Goal: Information Seeking & Learning: Learn about a topic

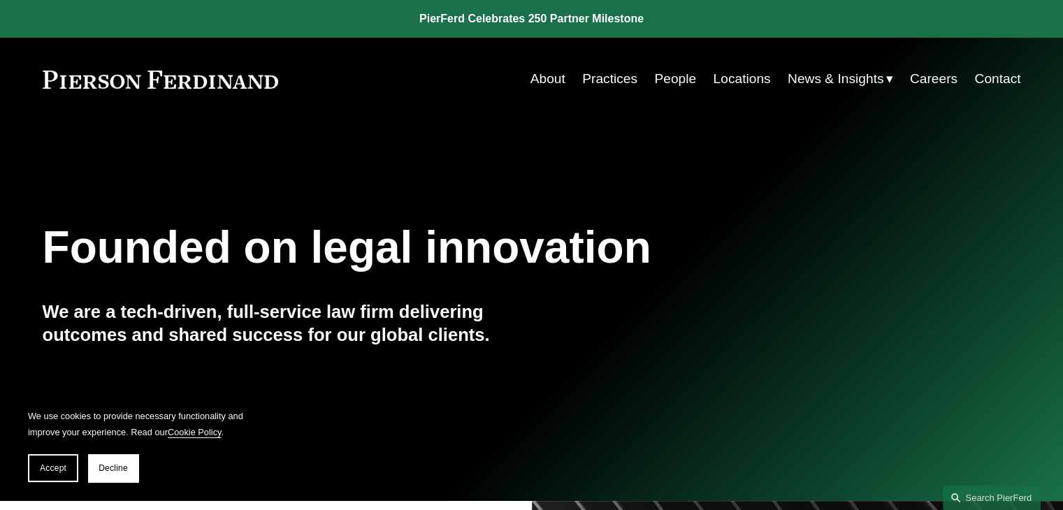
click at [583, 78] on link "Practices" at bounding box center [609, 79] width 55 height 27
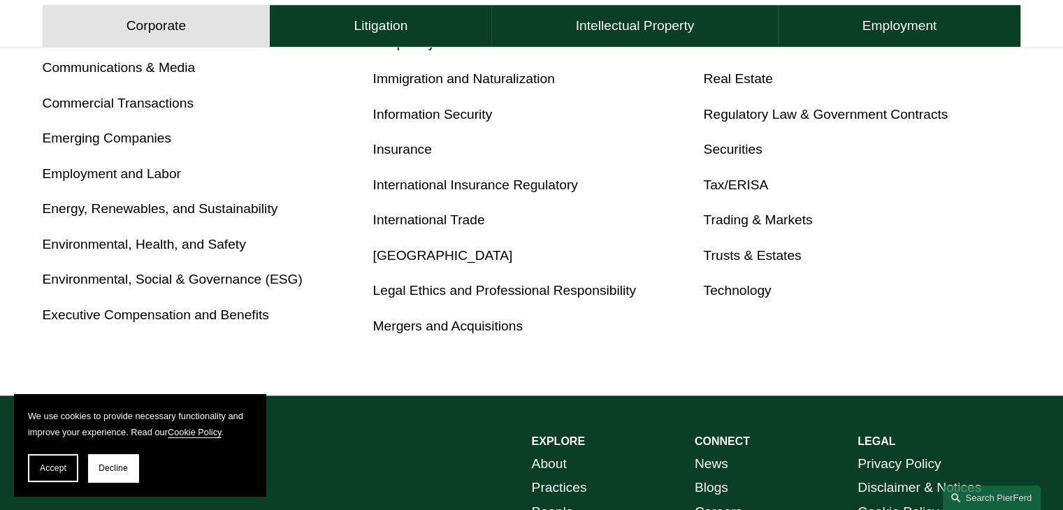
scroll to position [699, 0]
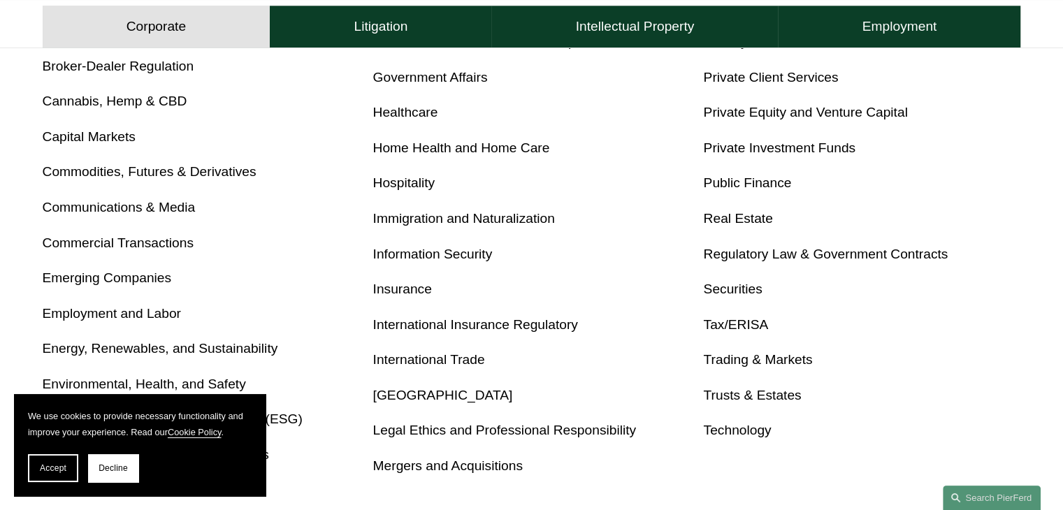
click at [735, 219] on link "Real Estate" at bounding box center [737, 218] width 69 height 15
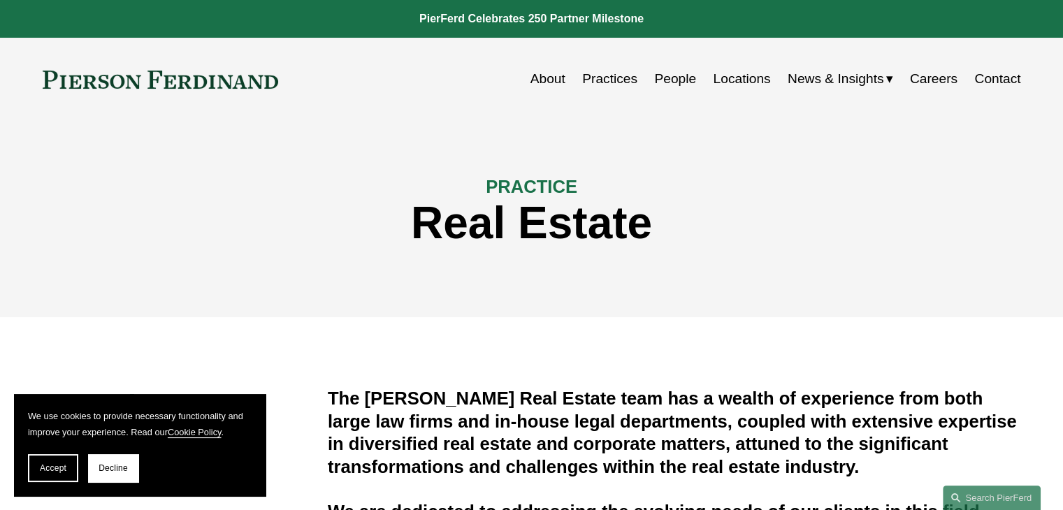
click at [594, 81] on link "Practices" at bounding box center [609, 79] width 55 height 27
click at [740, 73] on link "Locations" at bounding box center [741, 79] width 57 height 27
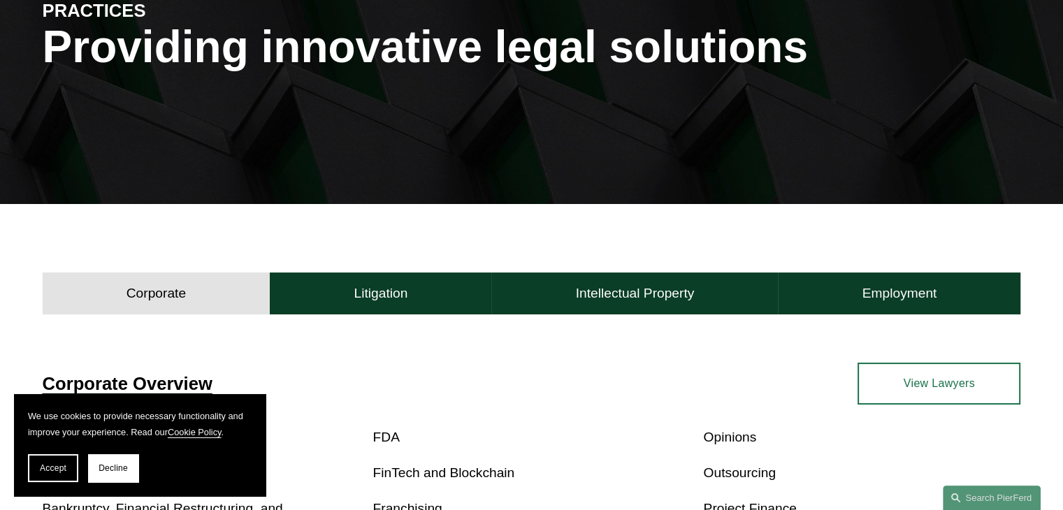
scroll to position [279, 0]
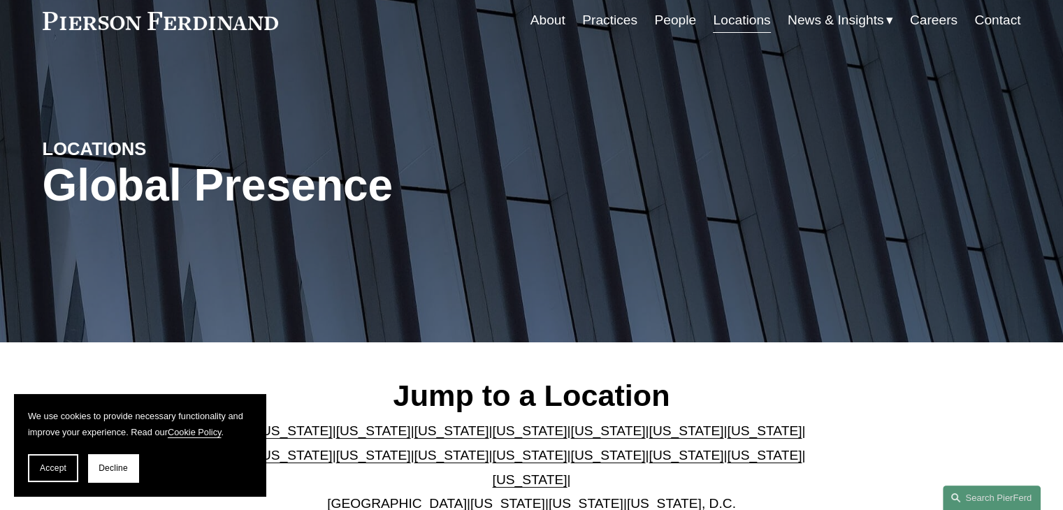
scroll to position [279, 0]
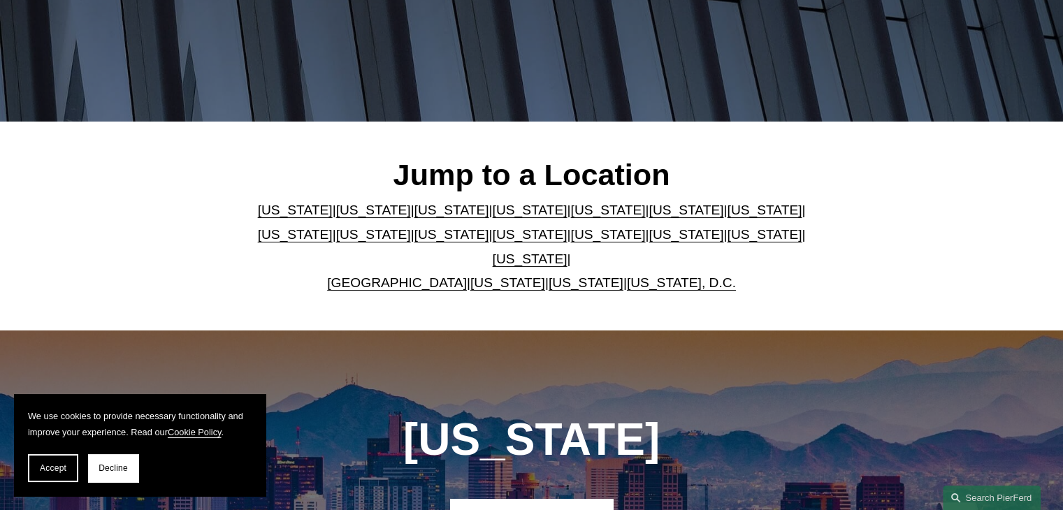
click at [394, 275] on link "[GEOGRAPHIC_DATA]" at bounding box center [397, 282] width 140 height 15
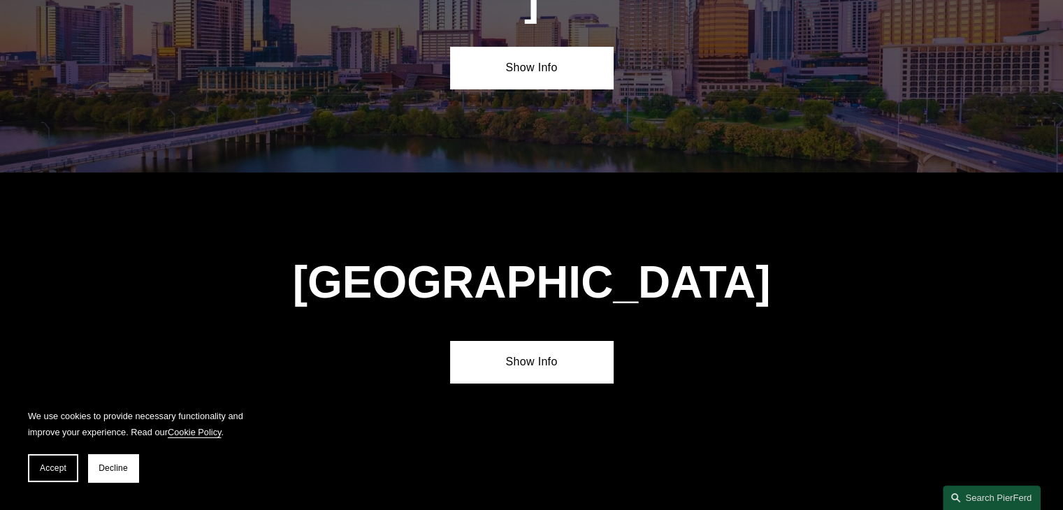
scroll to position [5015, 0]
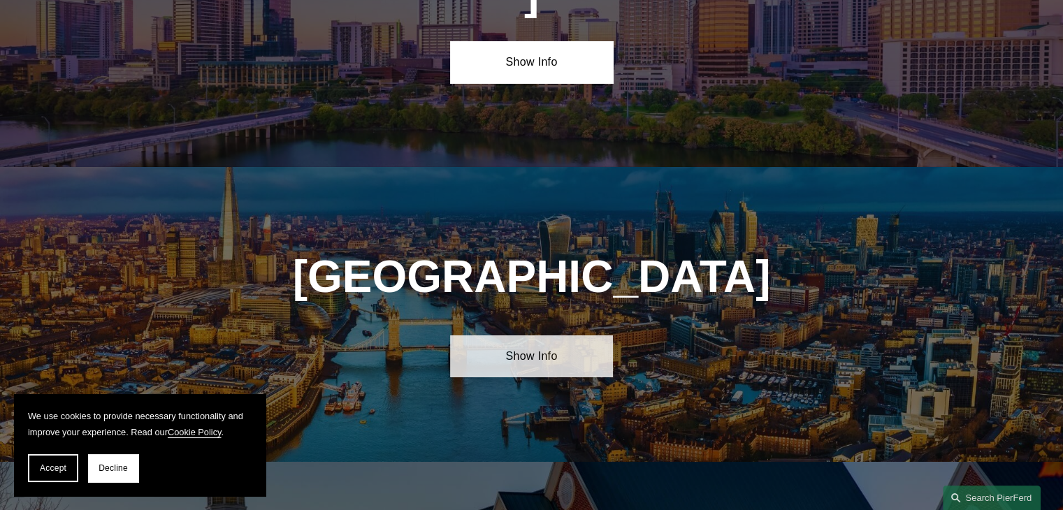
click at [538, 335] on link "Show Info" at bounding box center [531, 356] width 163 height 42
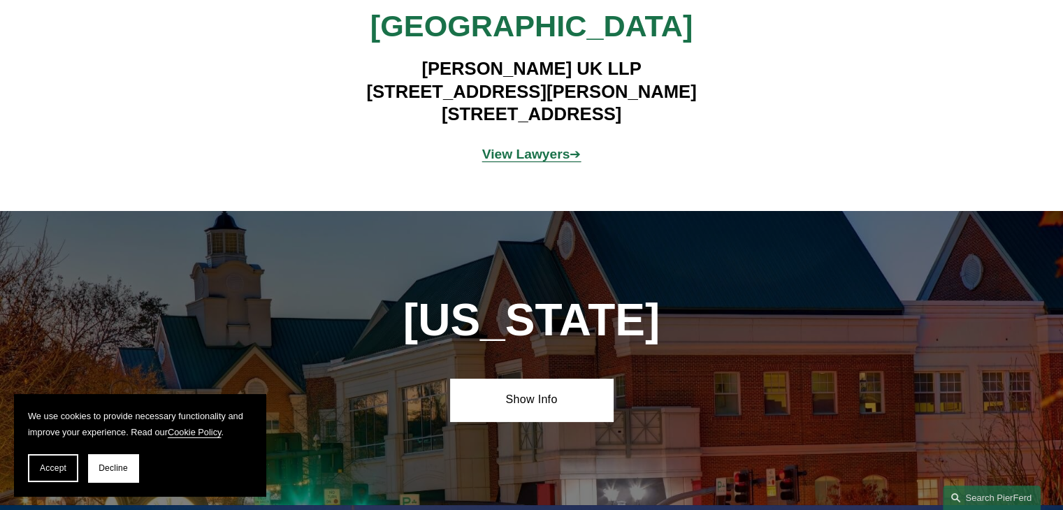
scroll to position [5294, 0]
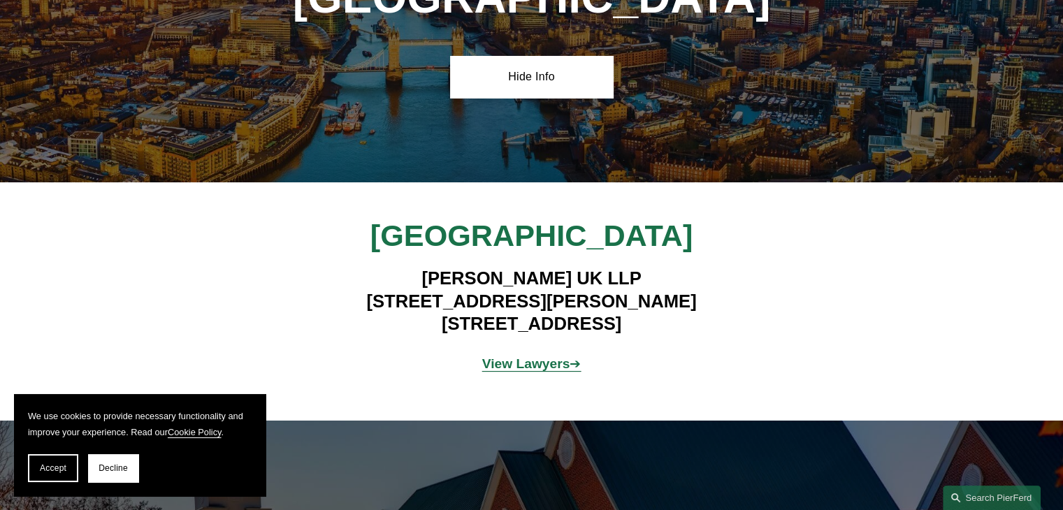
click at [541, 356] on strong "View Lawyers" at bounding box center [526, 363] width 88 height 15
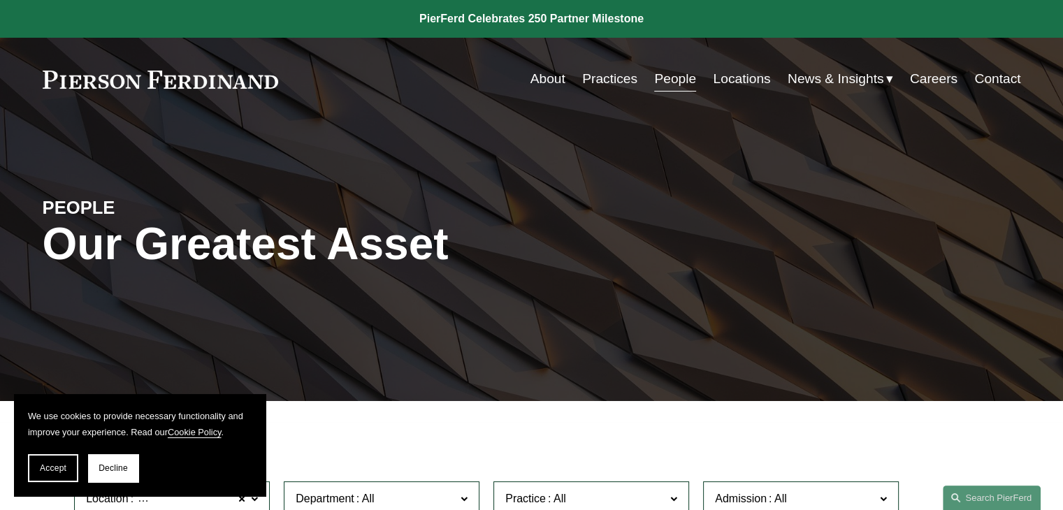
click at [0, 0] on span "News" at bounding box center [0, 0] width 0 height 0
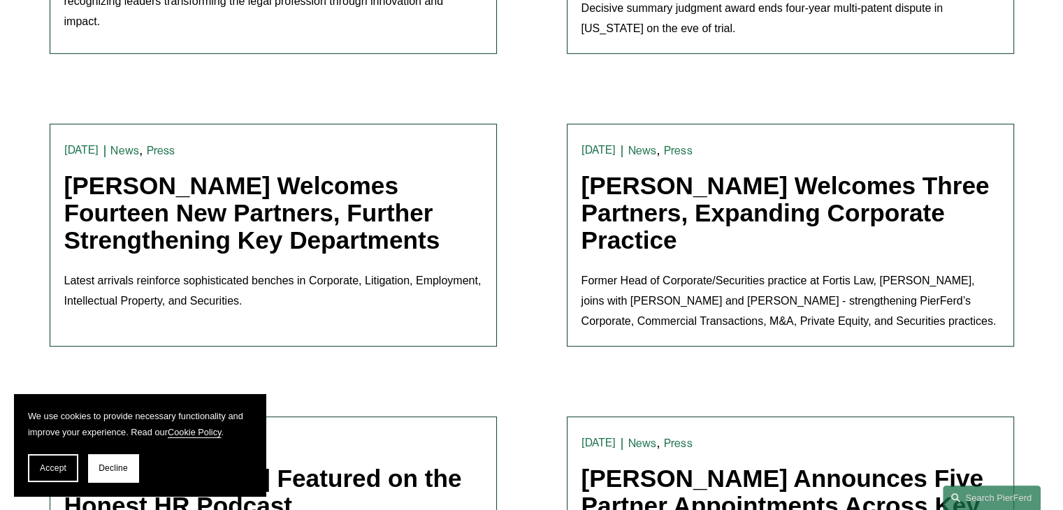
scroll to position [908, 0]
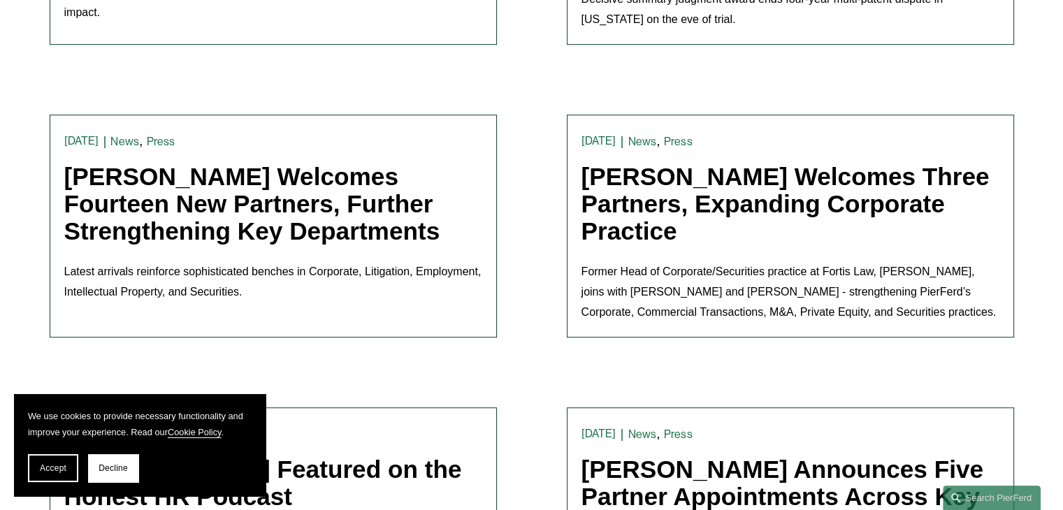
click at [374, 208] on link "Pierson Ferdinand Welcomes Fourteen New Partners, Further Strengthening Key Dep…" at bounding box center [252, 203] width 376 height 81
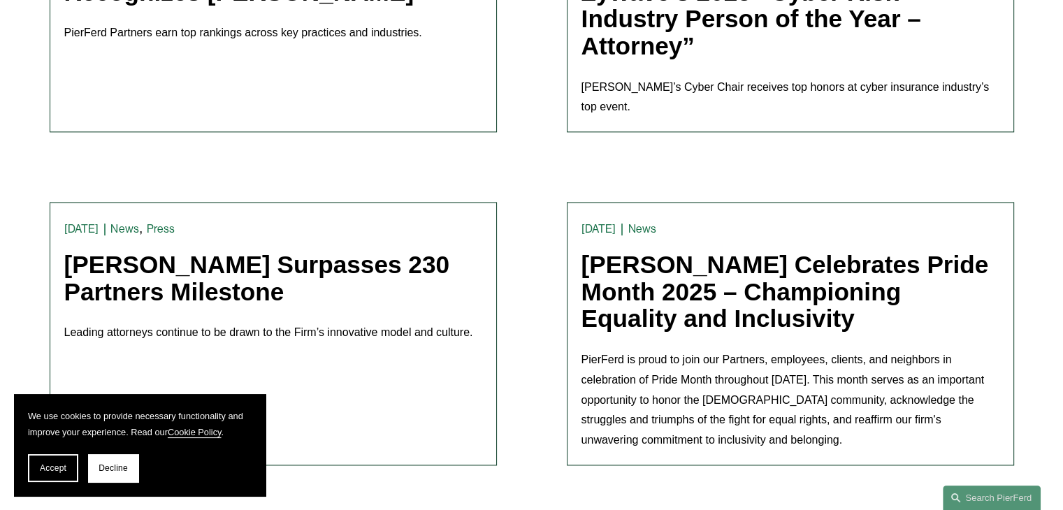
scroll to position [1956, 0]
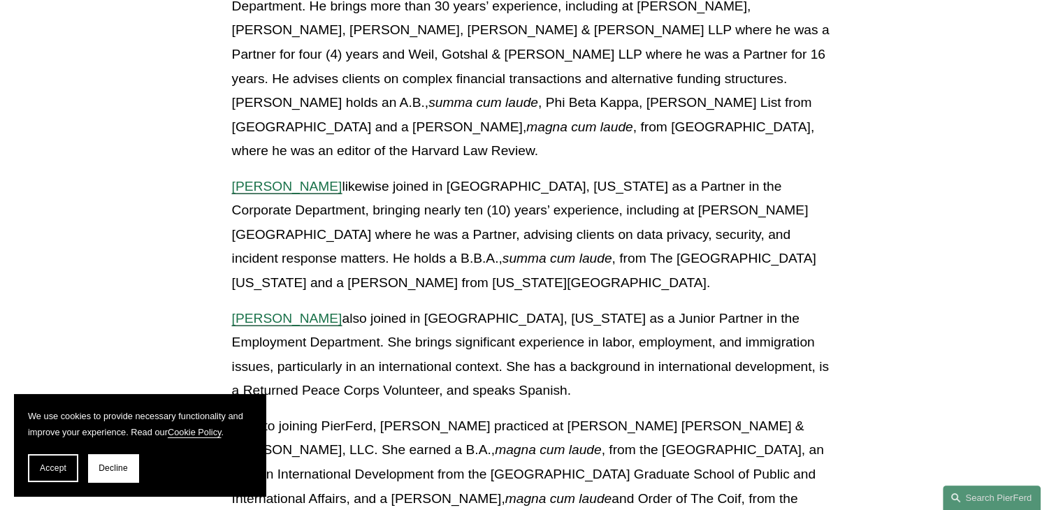
scroll to position [3423, 0]
